Goal: Information Seeking & Learning: Learn about a topic

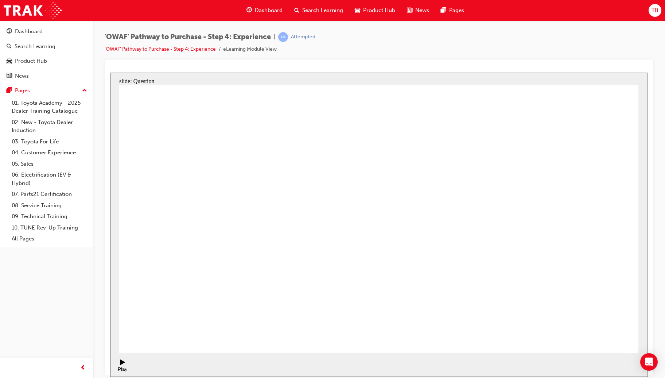
checkbox input "true"
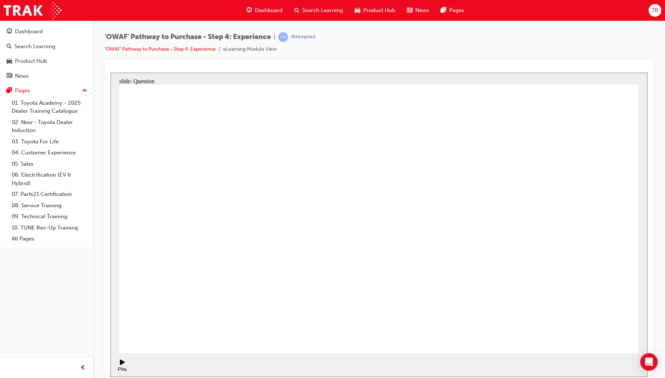
drag, startPoint x: 552, startPoint y: 234, endPoint x: 235, endPoint y: 264, distance: 318.5
drag, startPoint x: 564, startPoint y: 237, endPoint x: 244, endPoint y: 261, distance: 320.5
drag, startPoint x: 566, startPoint y: 234, endPoint x: 394, endPoint y: 268, distance: 175.4
drag, startPoint x: 569, startPoint y: 233, endPoint x: 239, endPoint y: 255, distance: 331.3
drag, startPoint x: 562, startPoint y: 231, endPoint x: 243, endPoint y: 261, distance: 320.4
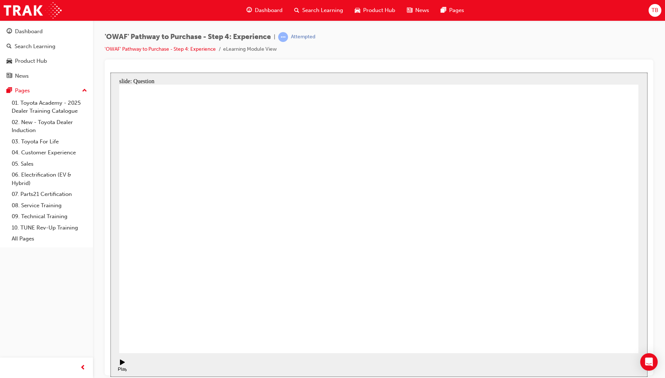
drag, startPoint x: 556, startPoint y: 232, endPoint x: 398, endPoint y: 263, distance: 161.2
drag, startPoint x: 573, startPoint y: 226, endPoint x: 397, endPoint y: 265, distance: 180.8
drag, startPoint x: 561, startPoint y: 238, endPoint x: 266, endPoint y: 269, distance: 296.9
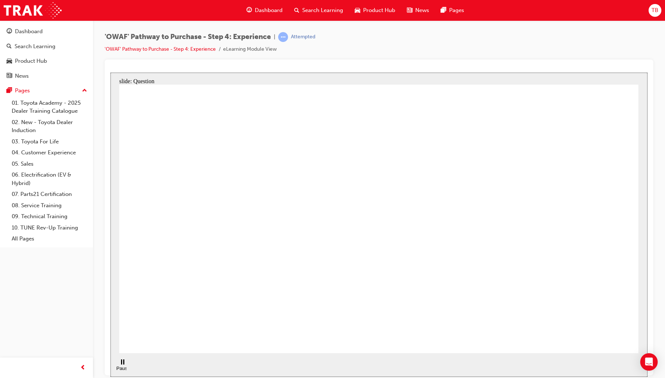
drag, startPoint x: 556, startPoint y: 234, endPoint x: 240, endPoint y: 275, distance: 318.0
drag, startPoint x: 564, startPoint y: 236, endPoint x: 246, endPoint y: 263, distance: 319.0
drag, startPoint x: 567, startPoint y: 240, endPoint x: 394, endPoint y: 271, distance: 176.0
drag, startPoint x: 558, startPoint y: 229, endPoint x: 237, endPoint y: 274, distance: 323.6
drag, startPoint x: 525, startPoint y: 234, endPoint x: 271, endPoint y: 268, distance: 256.7
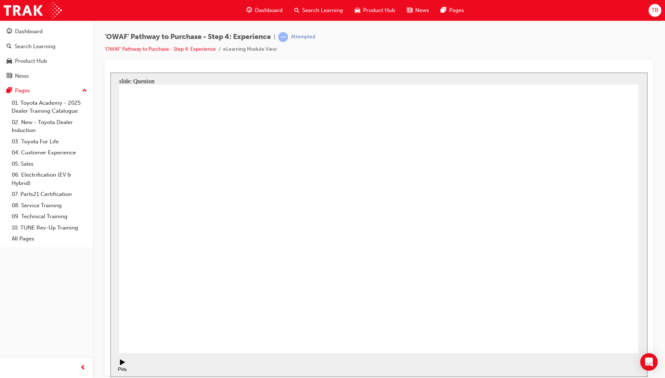
drag, startPoint x: 565, startPoint y: 226, endPoint x: 245, endPoint y: 257, distance: 321.9
drag, startPoint x: 559, startPoint y: 221, endPoint x: 237, endPoint y: 253, distance: 323.4
drag, startPoint x: 574, startPoint y: 222, endPoint x: 365, endPoint y: 293, distance: 220.3
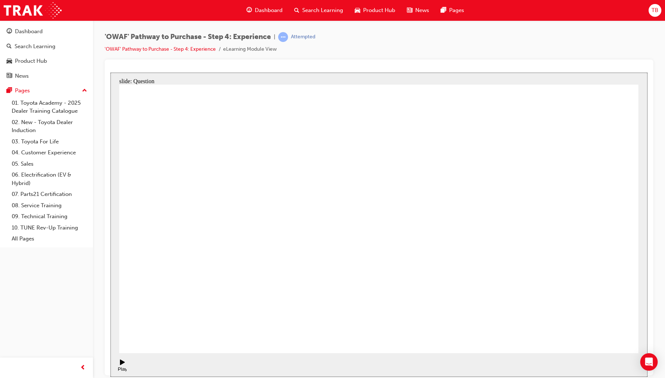
drag, startPoint x: 597, startPoint y: 287, endPoint x: 601, endPoint y: 290, distance: 4.9
drag, startPoint x: 603, startPoint y: 293, endPoint x: 548, endPoint y: 215, distance: 94.9
drag, startPoint x: 486, startPoint y: 287, endPoint x: 426, endPoint y: 208, distance: 98.9
drag, startPoint x: 438, startPoint y: 270, endPoint x: 377, endPoint y: 188, distance: 101.9
drag, startPoint x: 377, startPoint y: 287, endPoint x: 487, endPoint y: 209, distance: 133.9
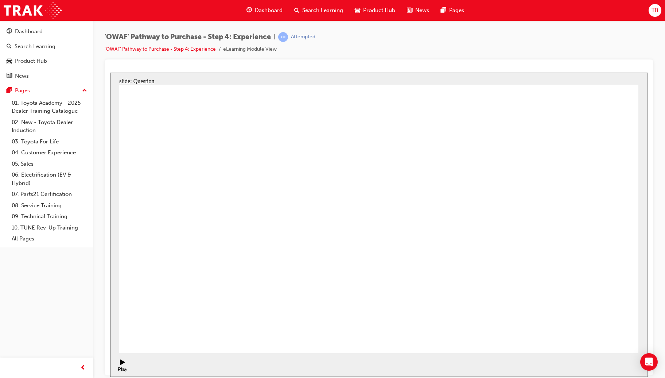
drag, startPoint x: 535, startPoint y: 283, endPoint x: 592, endPoint y: 278, distance: 57.0
drag, startPoint x: 393, startPoint y: 274, endPoint x: 389, endPoint y: 264, distance: 10.6
drag, startPoint x: 593, startPoint y: 207, endPoint x: 571, endPoint y: 305, distance: 100.2
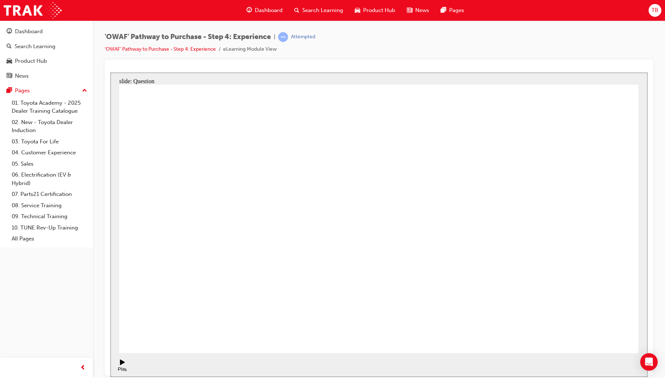
drag, startPoint x: 432, startPoint y: 200, endPoint x: 610, endPoint y: 198, distance: 177.9
drag, startPoint x: 552, startPoint y: 280, endPoint x: 438, endPoint y: 205, distance: 136.3
drag, startPoint x: 309, startPoint y: 301, endPoint x: 380, endPoint y: 191, distance: 131.0
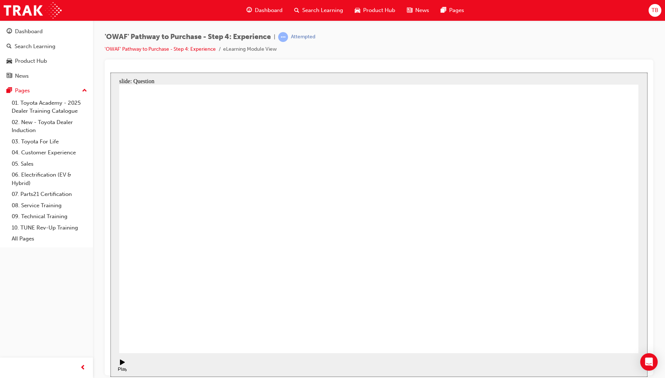
drag, startPoint x: 384, startPoint y: 273, endPoint x: 519, endPoint y: 183, distance: 162.2
drag, startPoint x: 475, startPoint y: 305, endPoint x: 499, endPoint y: 221, distance: 87.4
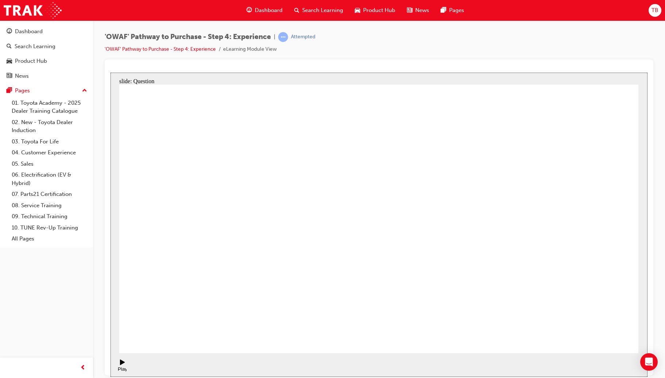
radio input "true"
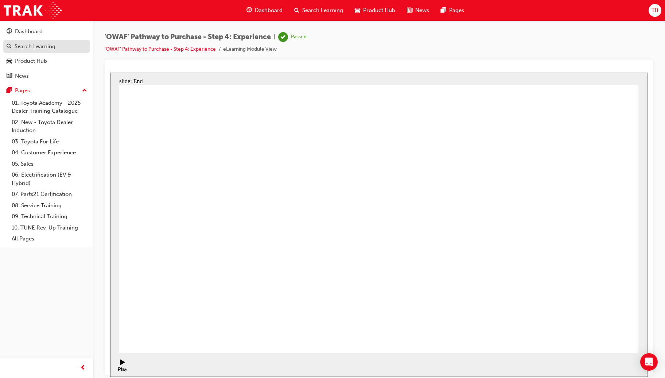
click at [45, 48] on div "Search Learning" at bounding box center [35, 46] width 41 height 8
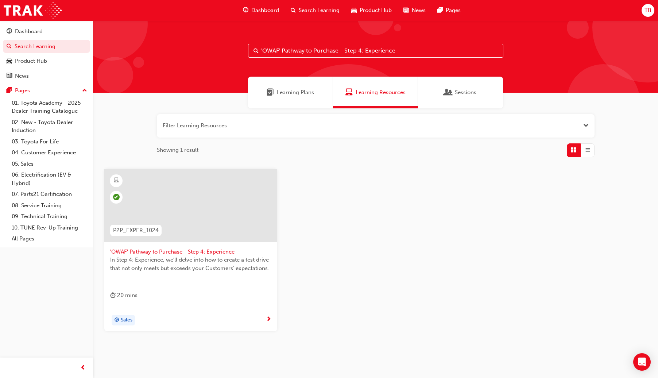
drag, startPoint x: 420, startPoint y: 52, endPoint x: 247, endPoint y: 55, distance: 173.5
click at [247, 55] on div "'OWAF' Pathway to Purchase - Step 4: Experience" at bounding box center [375, 56] width 565 height 72
paste input "5: Offer to Purchas"
type input "'OWAF' Pathway to Purchase - Step 5: Offer to Purchase"
click at [219, 216] on div at bounding box center [190, 205] width 173 height 73
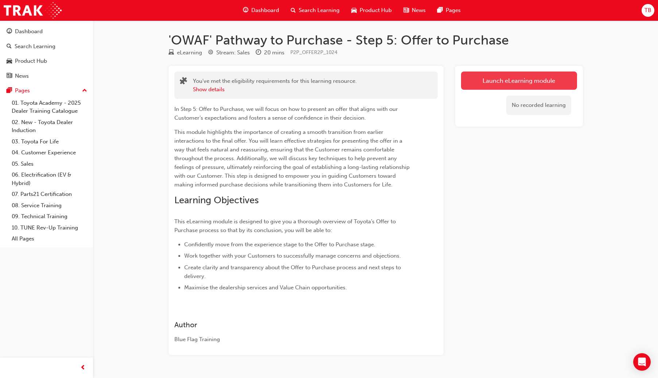
click at [515, 79] on link "Launch eLearning module" at bounding box center [519, 80] width 116 height 18
